Goal: Information Seeking & Learning: Learn about a topic

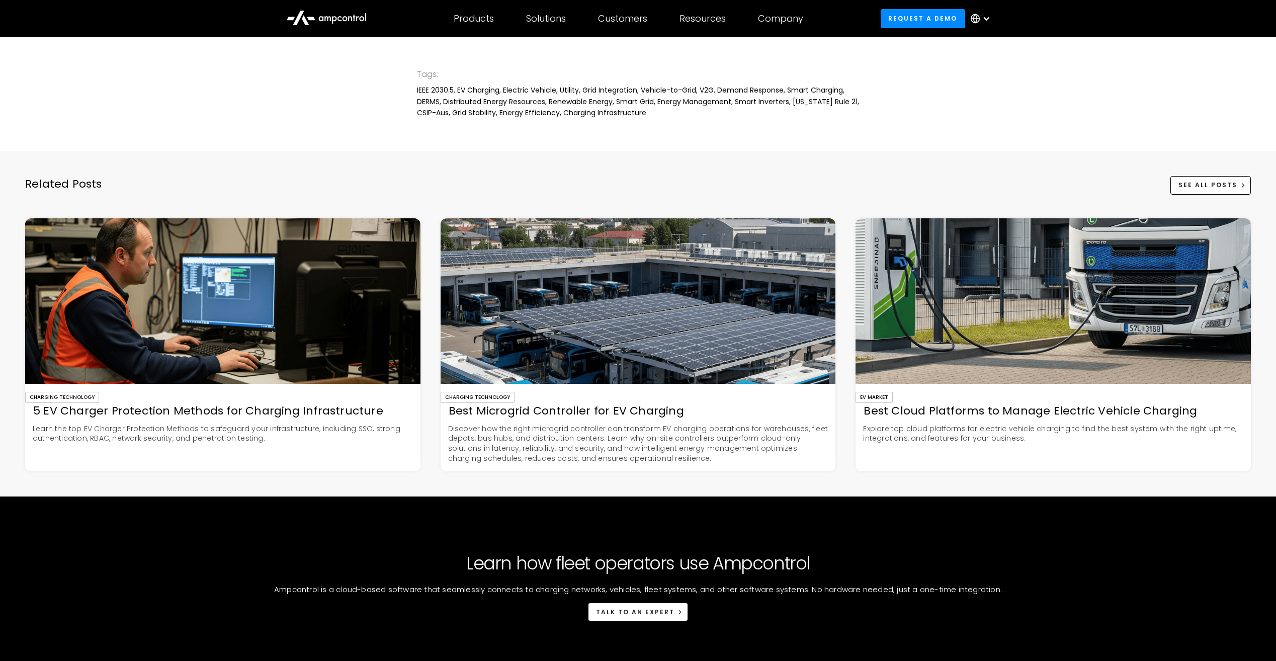
scroll to position [2715, 0]
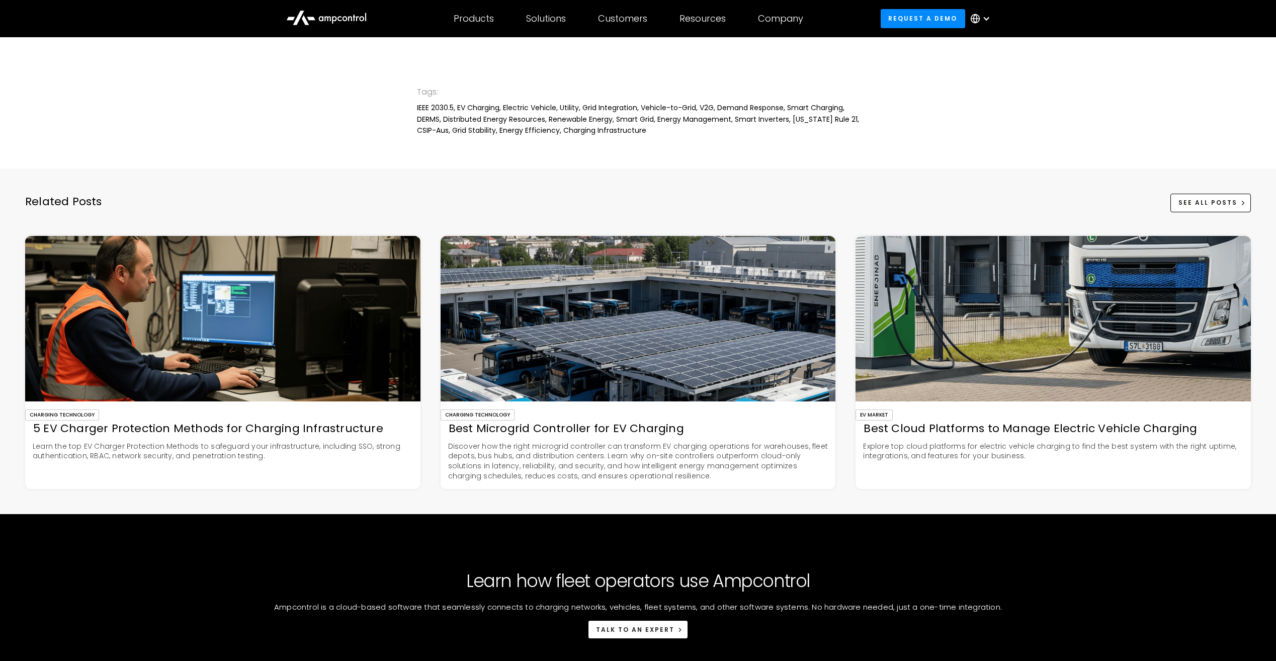
click at [719, 347] on img at bounding box center [637, 318] width 395 height 165
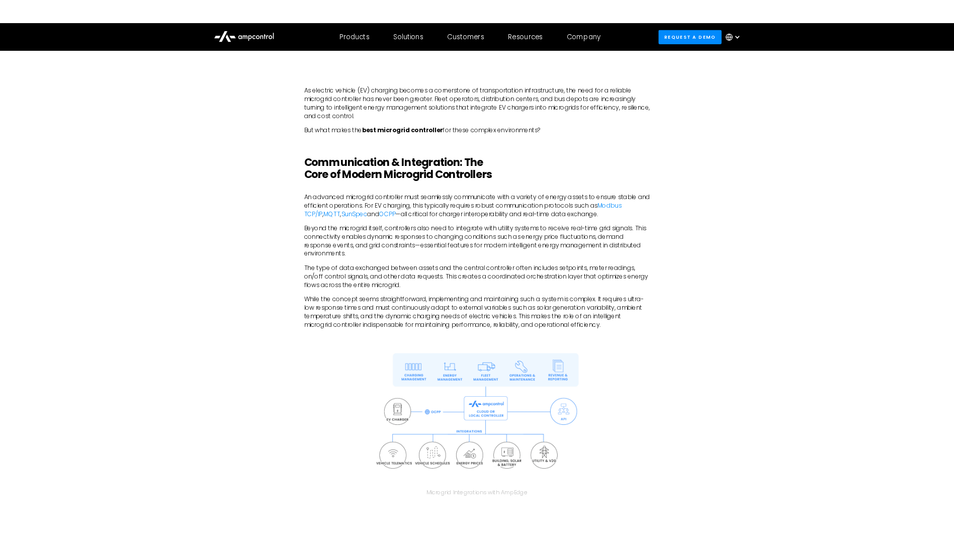
scroll to position [704, 0]
